Goal: Task Accomplishment & Management: Manage account settings

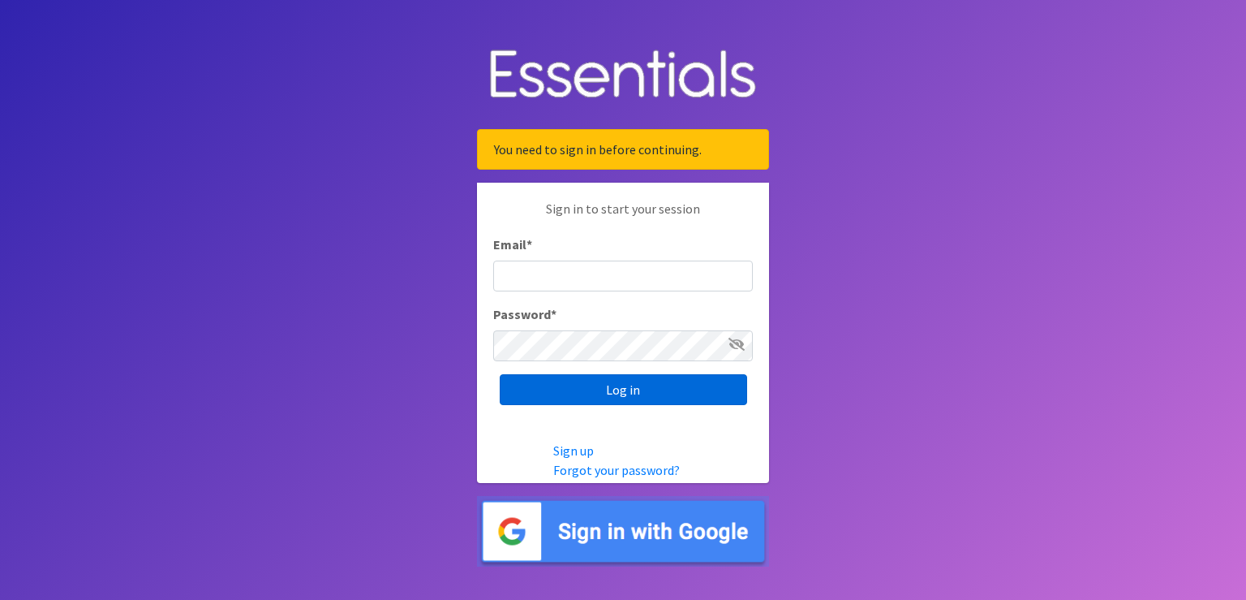
type input "scott@jakesnoh.org"
click at [630, 398] on input "Log in" at bounding box center [623, 389] width 247 height 31
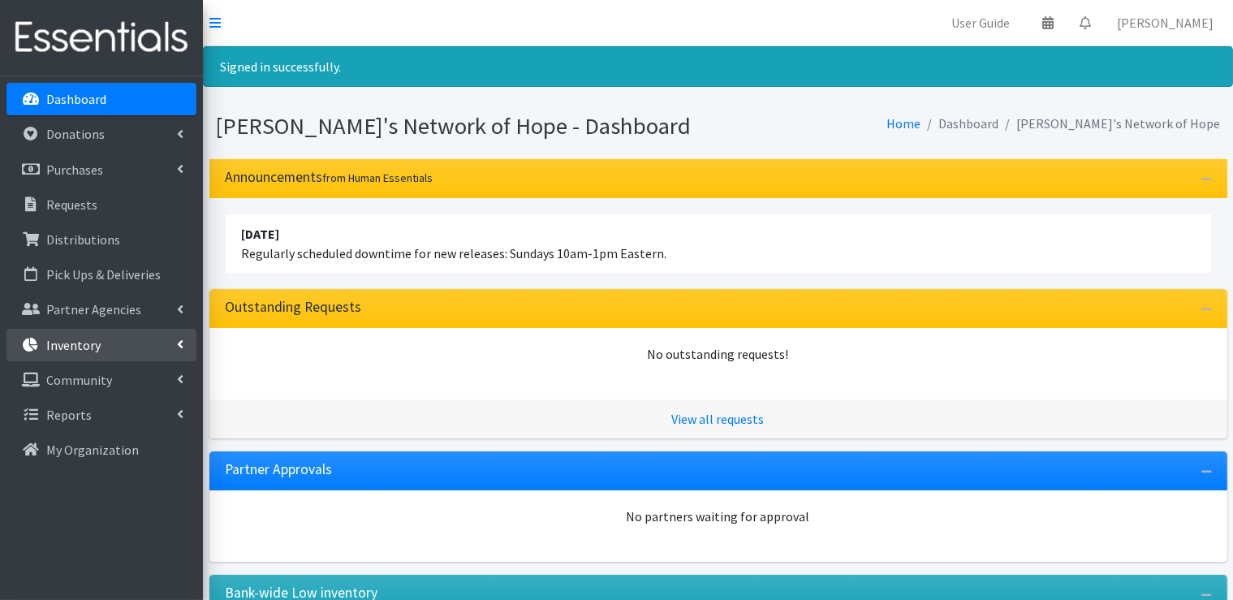
click at [96, 343] on p "Inventory" at bounding box center [73, 345] width 54 height 16
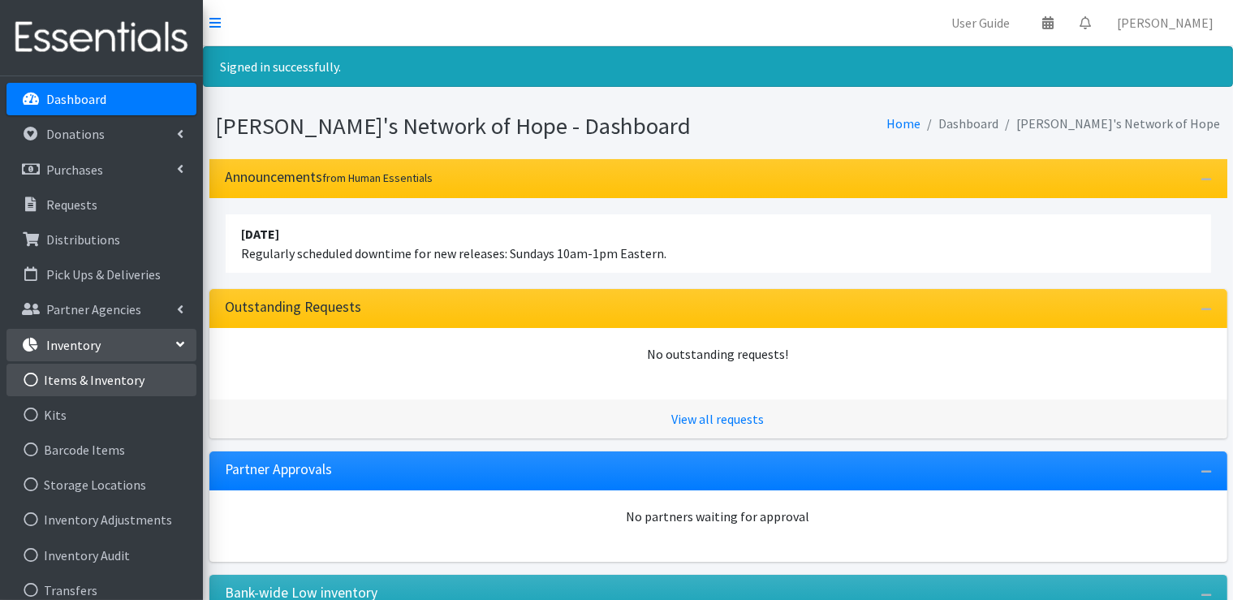
click at [97, 379] on link "Items & Inventory" at bounding box center [101, 380] width 190 height 32
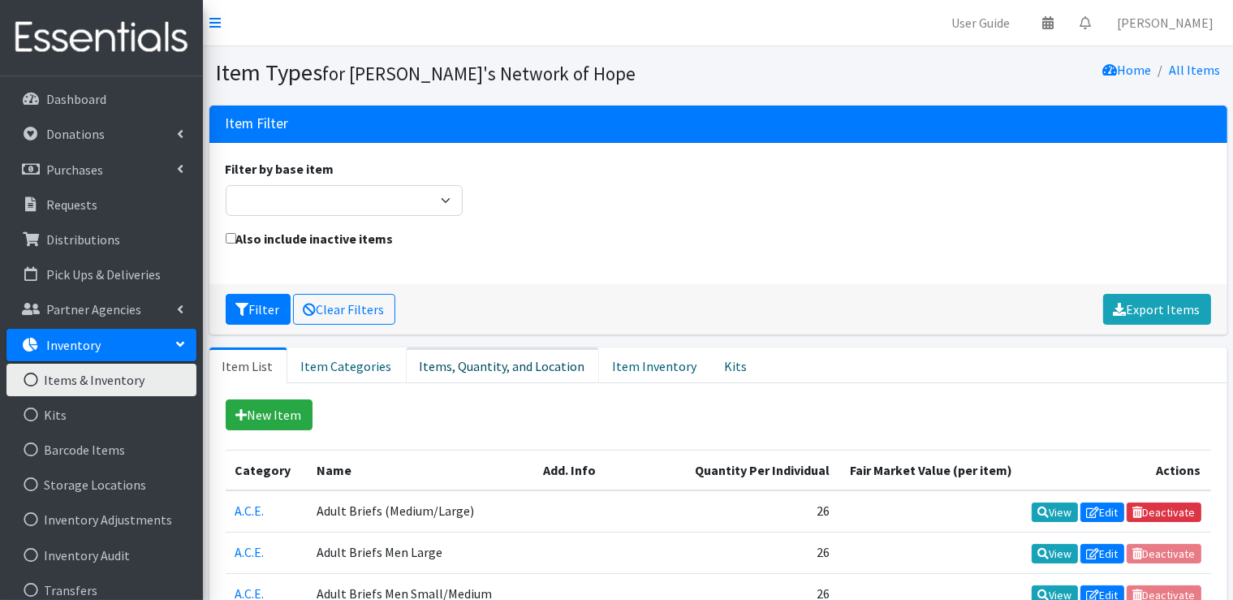
click at [496, 369] on link "Items, Quantity, and Location" at bounding box center [502, 365] width 193 height 36
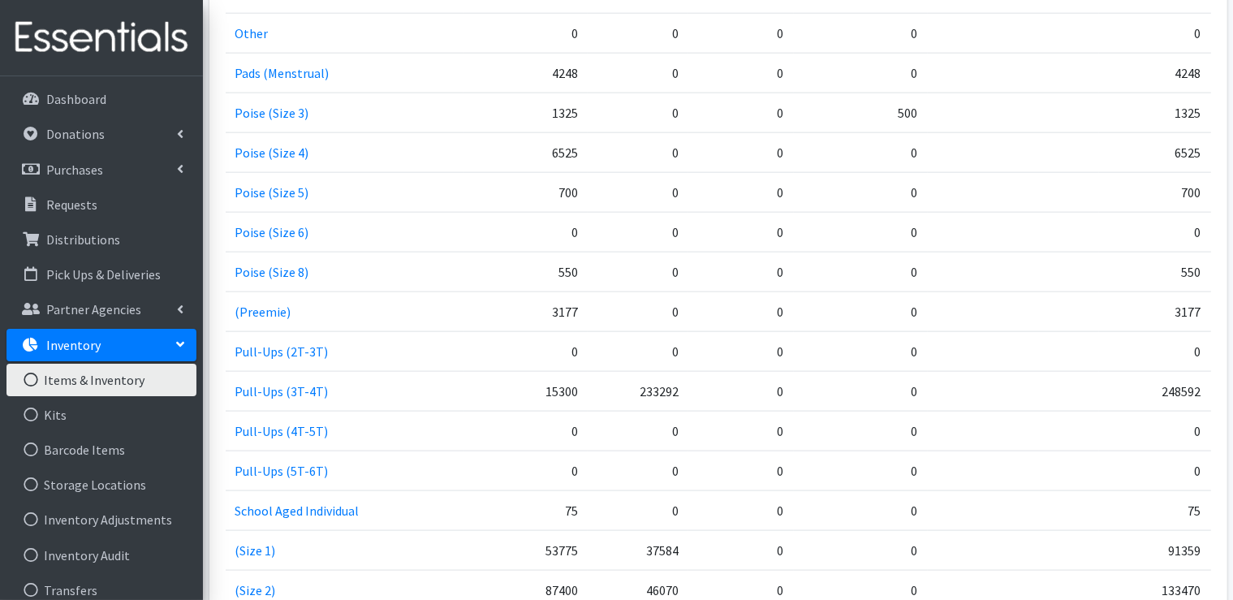
scroll to position [2028, 0]
